Goal: Navigation & Orientation: Find specific page/section

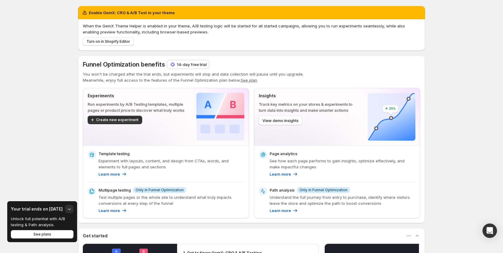
click at [197, 65] on p "14-day free trial" at bounding box center [192, 64] width 30 height 6
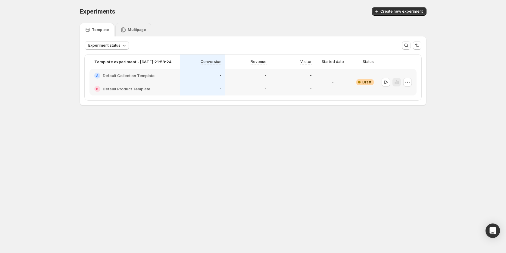
click at [137, 28] on p "Multipage" at bounding box center [137, 29] width 18 height 5
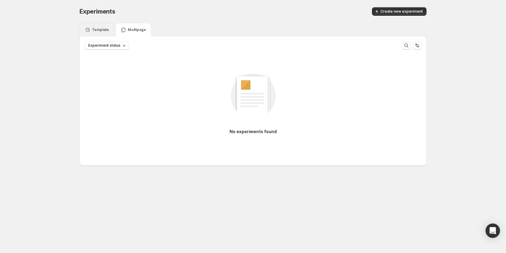
click at [104, 32] on p "Template" at bounding box center [100, 29] width 17 height 5
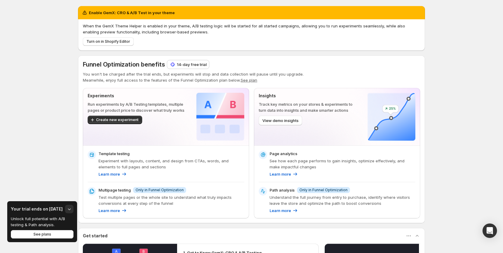
click at [181, 66] on p "14-day free trial" at bounding box center [192, 64] width 30 height 6
